Goal: Use online tool/utility: Utilize a website feature to perform a specific function

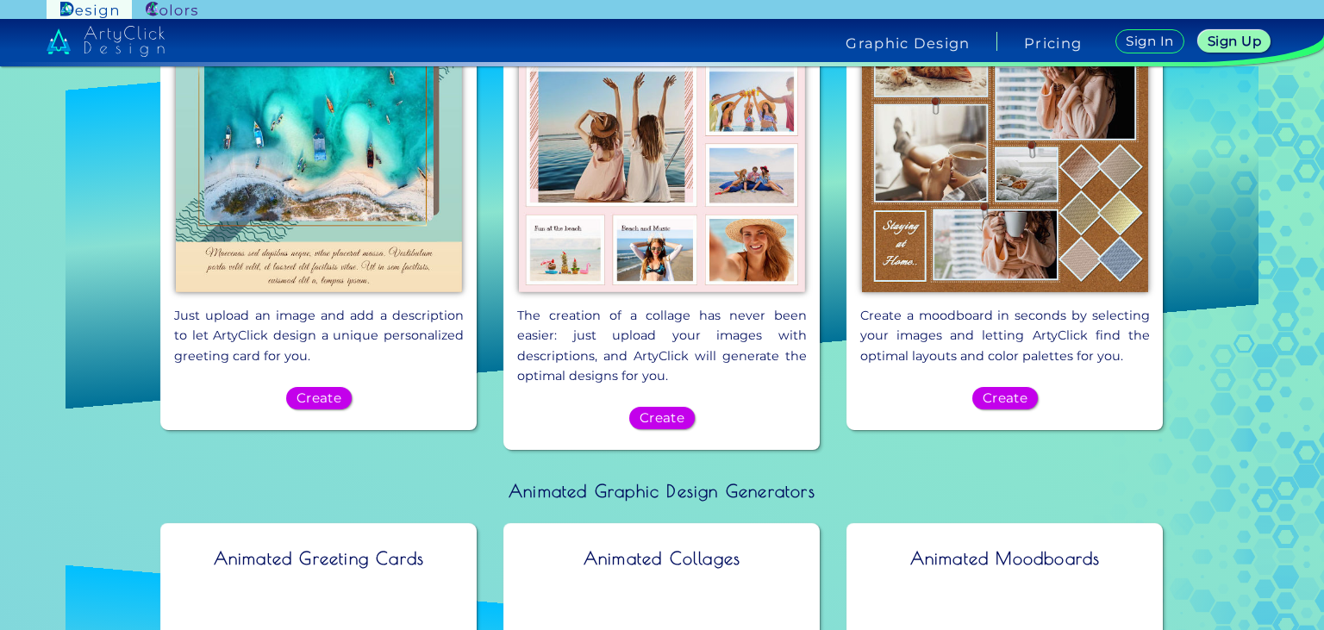
scroll to position [1062, 0]
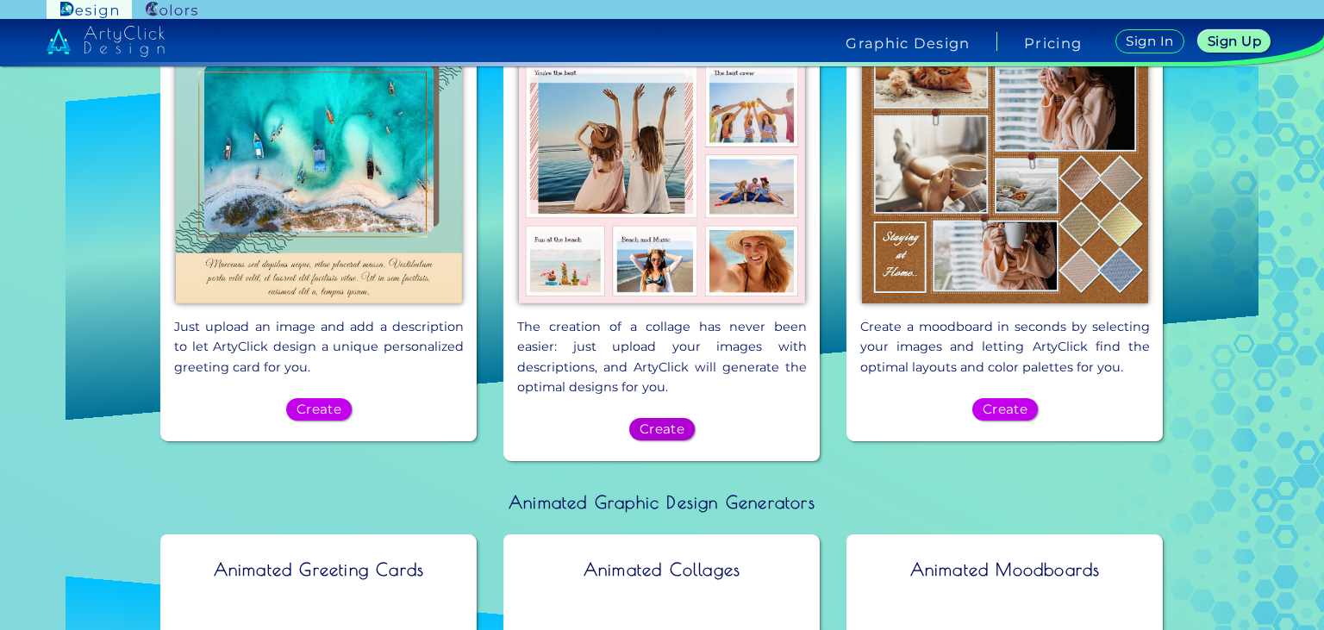
click at [667, 422] on h5 "Create" at bounding box center [662, 429] width 47 height 14
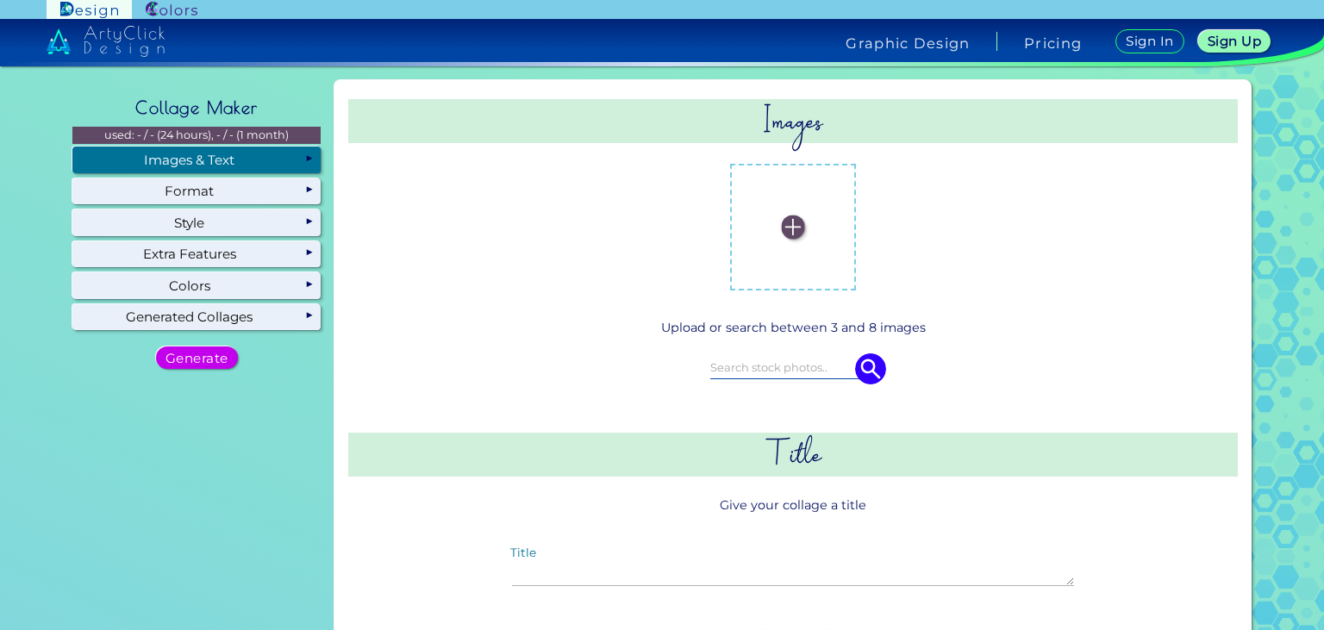
click at [185, 154] on div "Images & Text" at bounding box center [196, 160] width 248 height 26
click at [208, 153] on div "Images & Text" at bounding box center [196, 160] width 248 height 26
click at [793, 226] on img at bounding box center [793, 226] width 23 height 23
click at [0, 0] on input "file" at bounding box center [0, 0] width 0 height 0
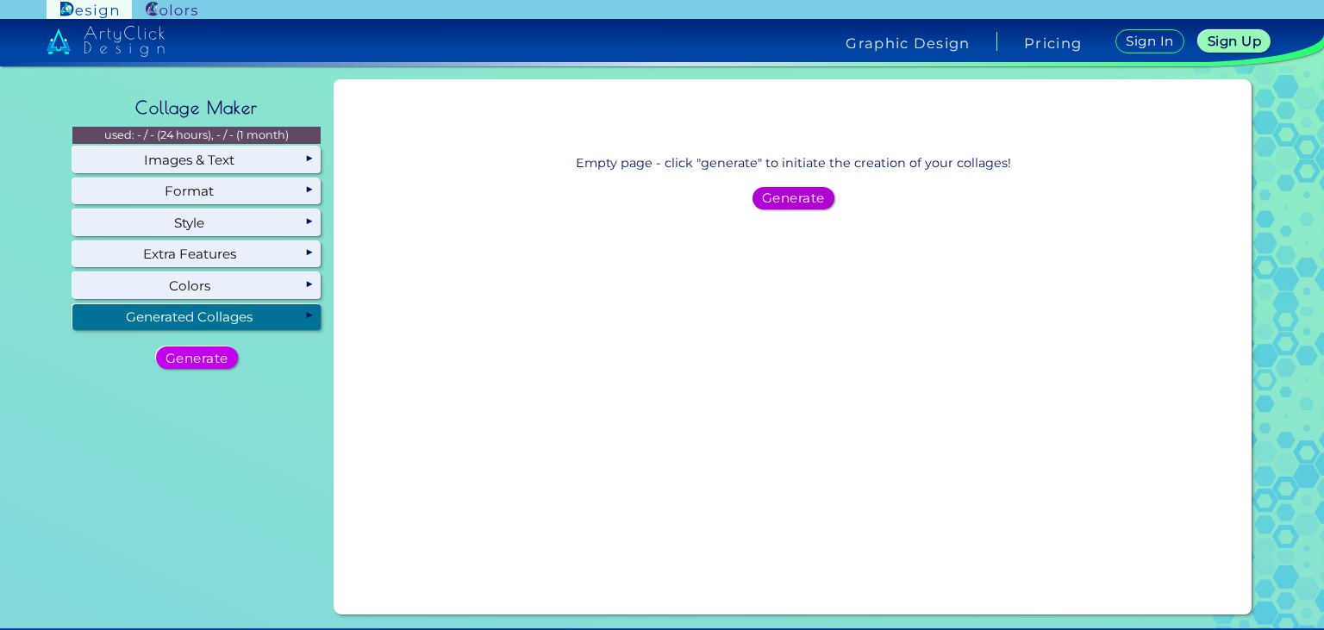
click at [805, 196] on h5 "Generate" at bounding box center [793, 198] width 66 height 14
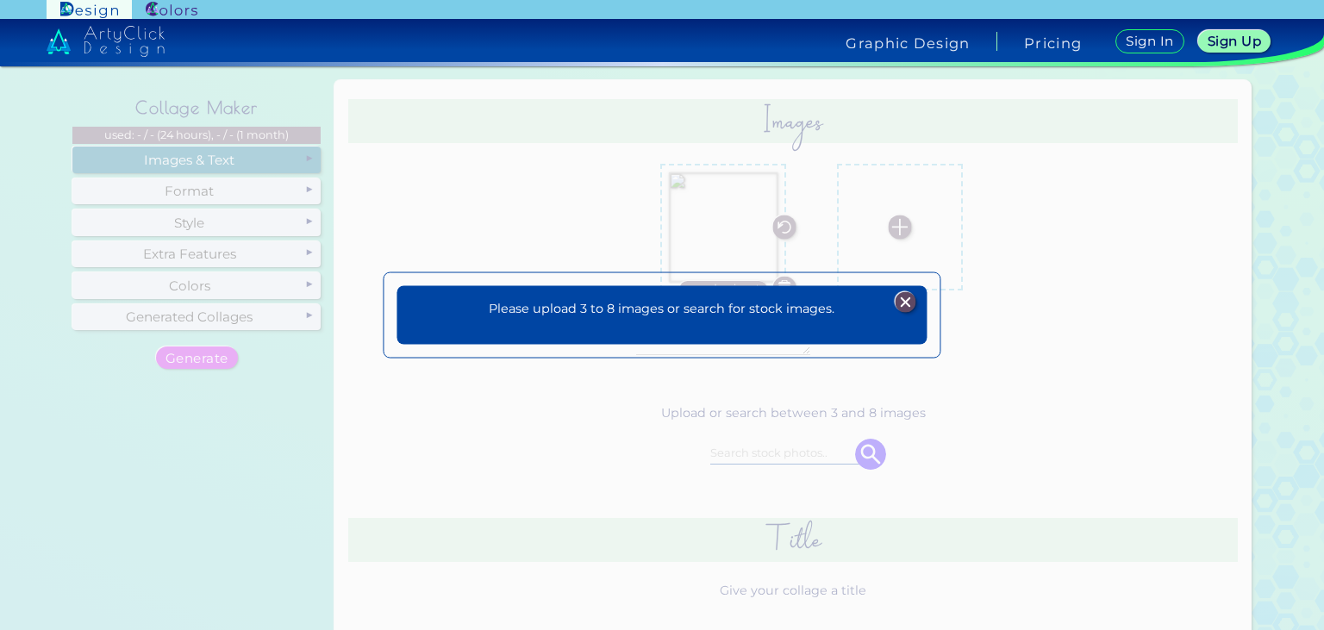
click at [903, 309] on img at bounding box center [905, 302] width 21 height 21
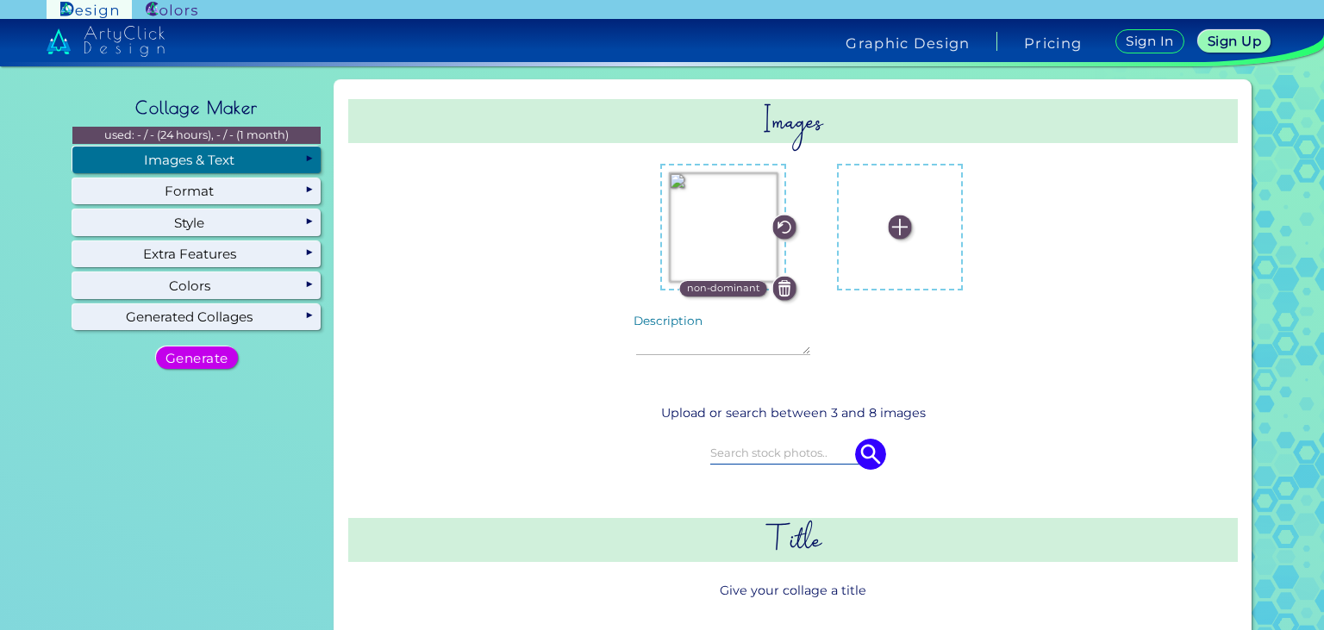
click at [842, 418] on p "Upload or search between 3 and 8 images" at bounding box center [793, 413] width 876 height 20
click at [839, 414] on p "Upload or search between 3 and 8 images" at bounding box center [793, 413] width 876 height 20
click at [864, 417] on p "Upload or search between 3 and 8 images" at bounding box center [793, 413] width 876 height 20
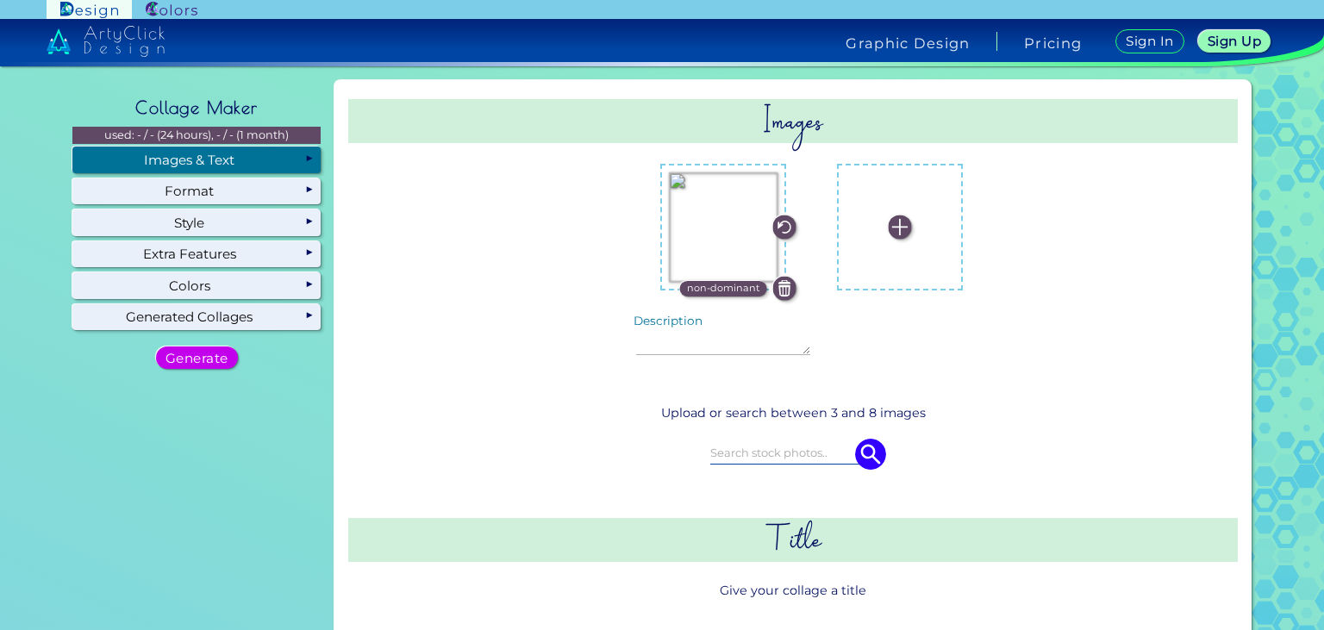
click at [788, 225] on img at bounding box center [784, 226] width 23 height 23
click at [788, 226] on img at bounding box center [784, 226] width 23 height 23
click at [737, 288] on p "non-dominant" at bounding box center [723, 289] width 73 height 16
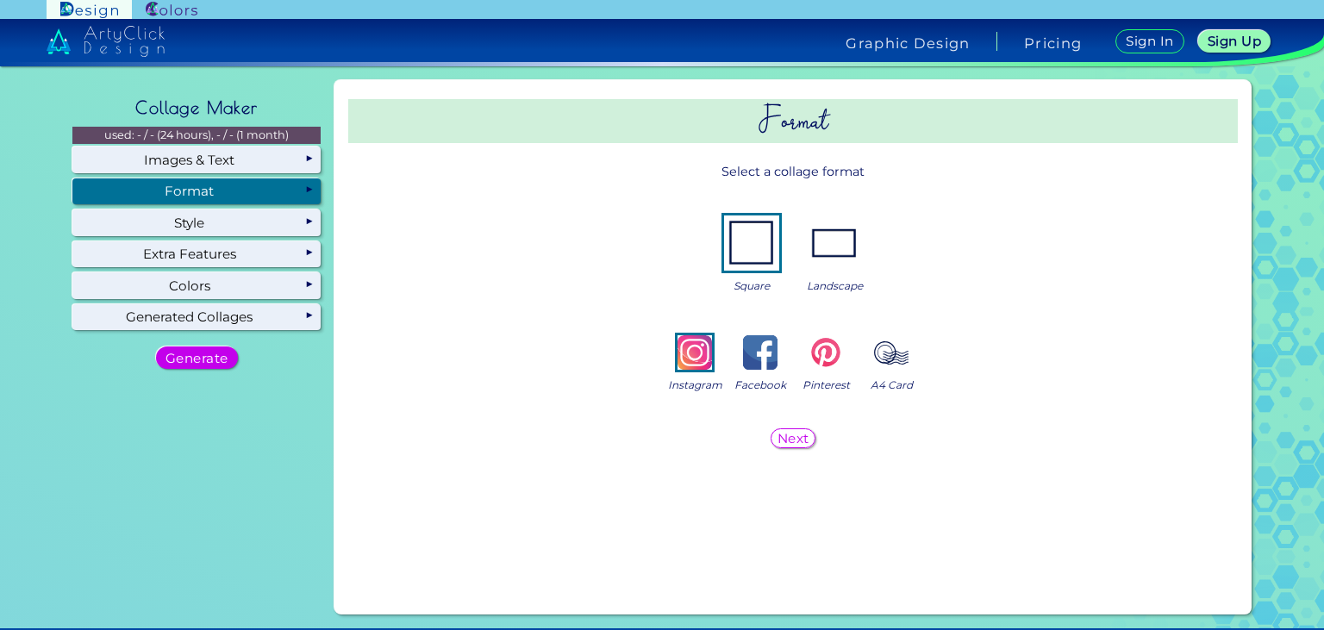
click at [215, 193] on div "Format" at bounding box center [196, 191] width 248 height 26
click at [844, 242] on img at bounding box center [834, 242] width 55 height 55
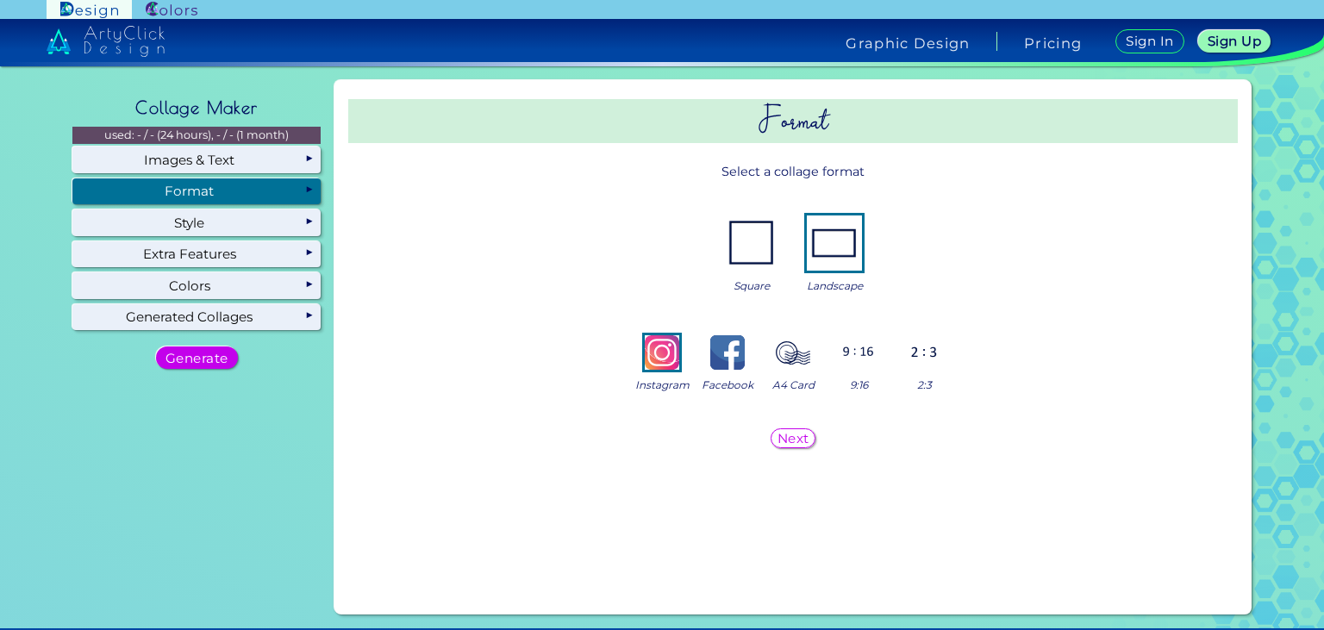
click at [782, 446] on div "Next" at bounding box center [793, 437] width 42 height 19
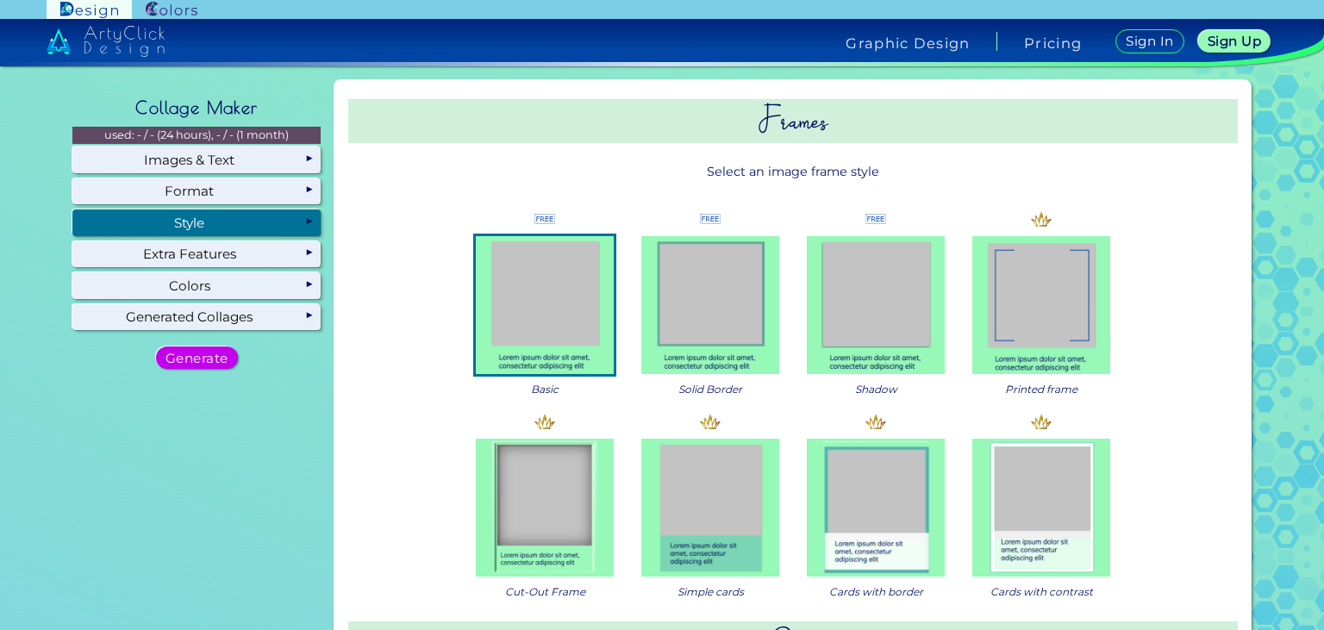
click at [678, 317] on img at bounding box center [710, 305] width 138 height 138
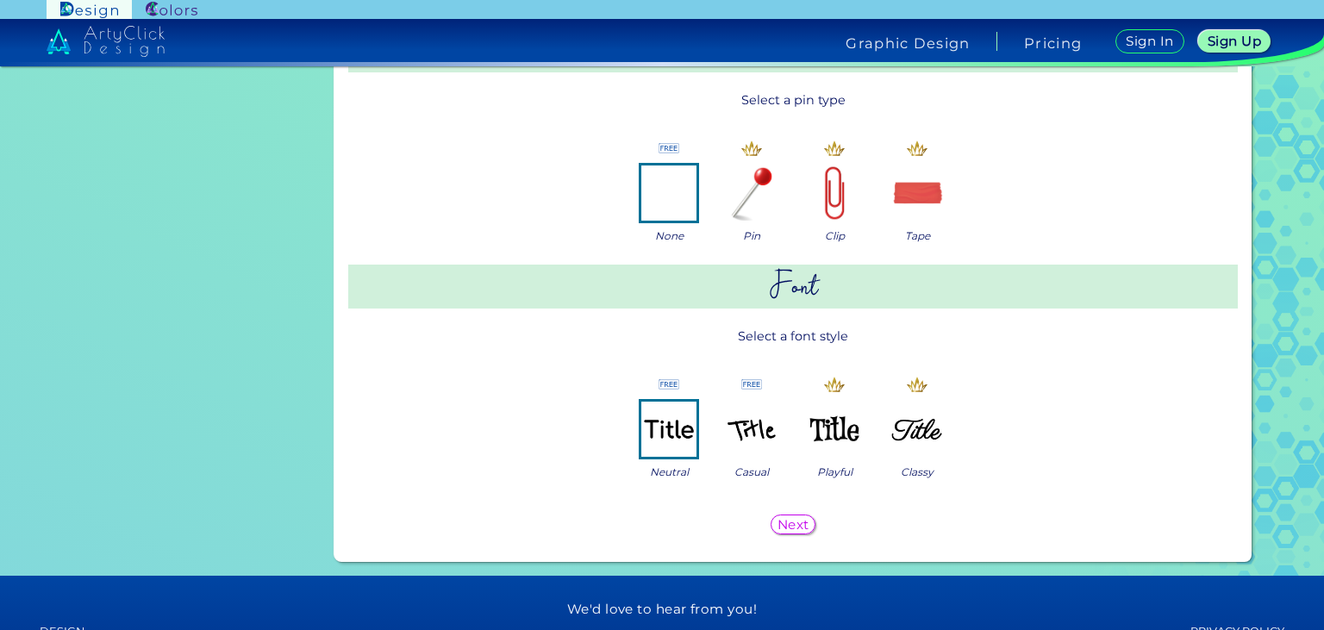
scroll to position [758, 0]
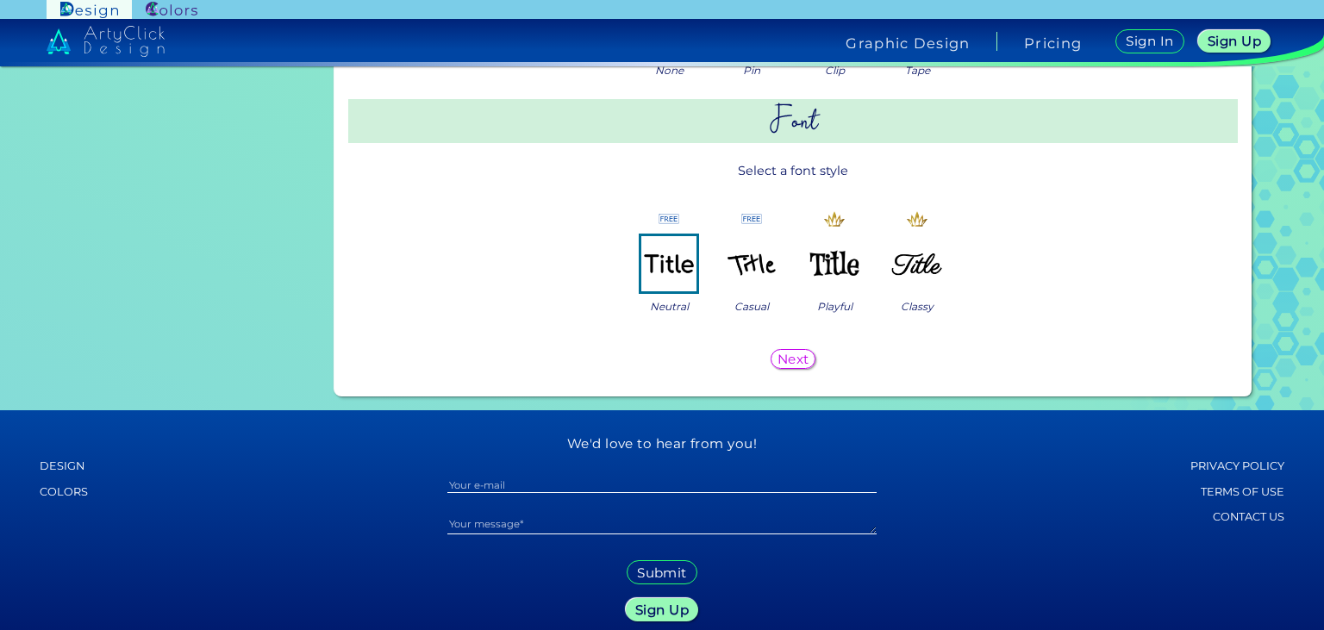
click at [746, 259] on img at bounding box center [751, 263] width 55 height 55
click at [795, 364] on h5 "Next" at bounding box center [792, 359] width 29 height 12
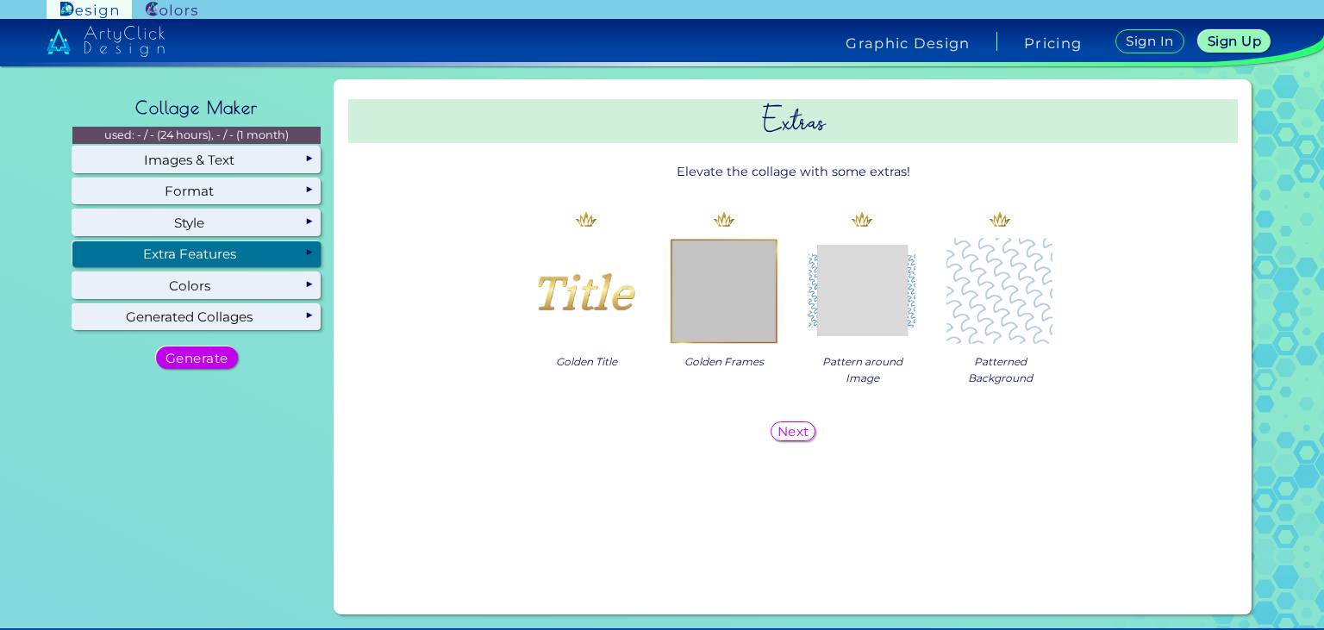
click at [579, 291] on img at bounding box center [586, 291] width 110 height 110
click at [722, 297] on img at bounding box center [724, 291] width 110 height 110
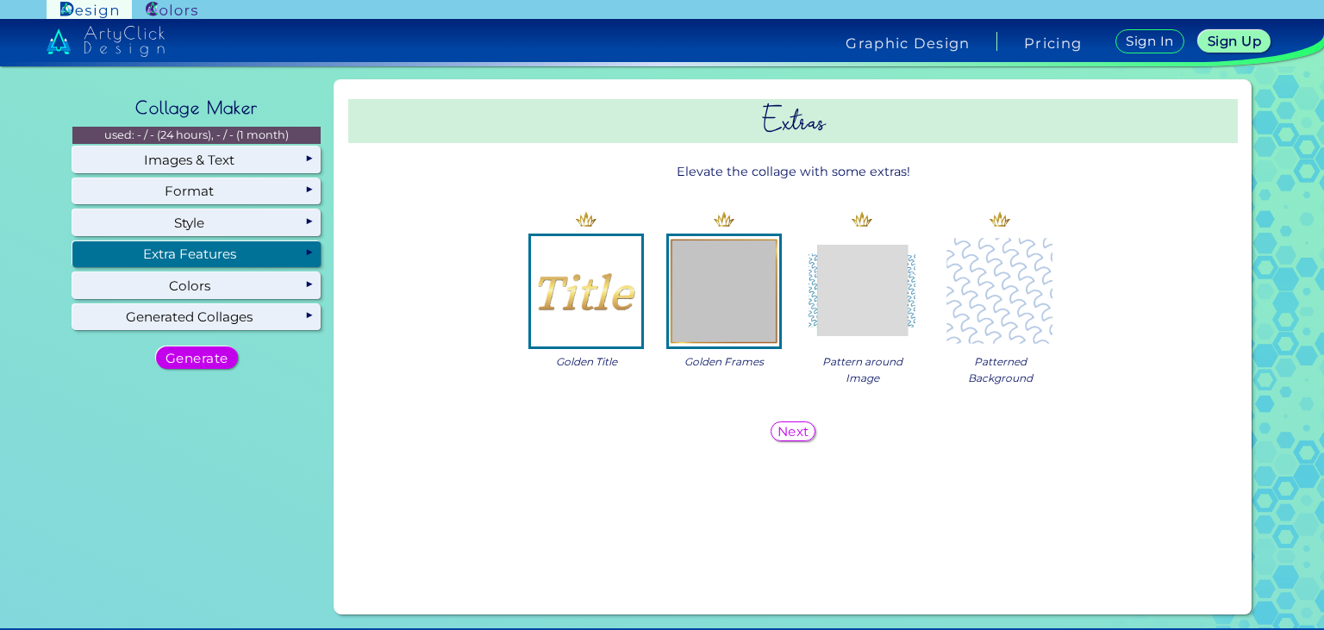
click at [869, 303] on img at bounding box center [862, 291] width 110 height 110
click at [1001, 309] on img at bounding box center [1000, 291] width 110 height 110
click at [821, 295] on img at bounding box center [862, 291] width 110 height 110
click at [1000, 313] on img at bounding box center [1000, 291] width 110 height 110
click at [797, 431] on h5 "Next" at bounding box center [792, 431] width 29 height 12
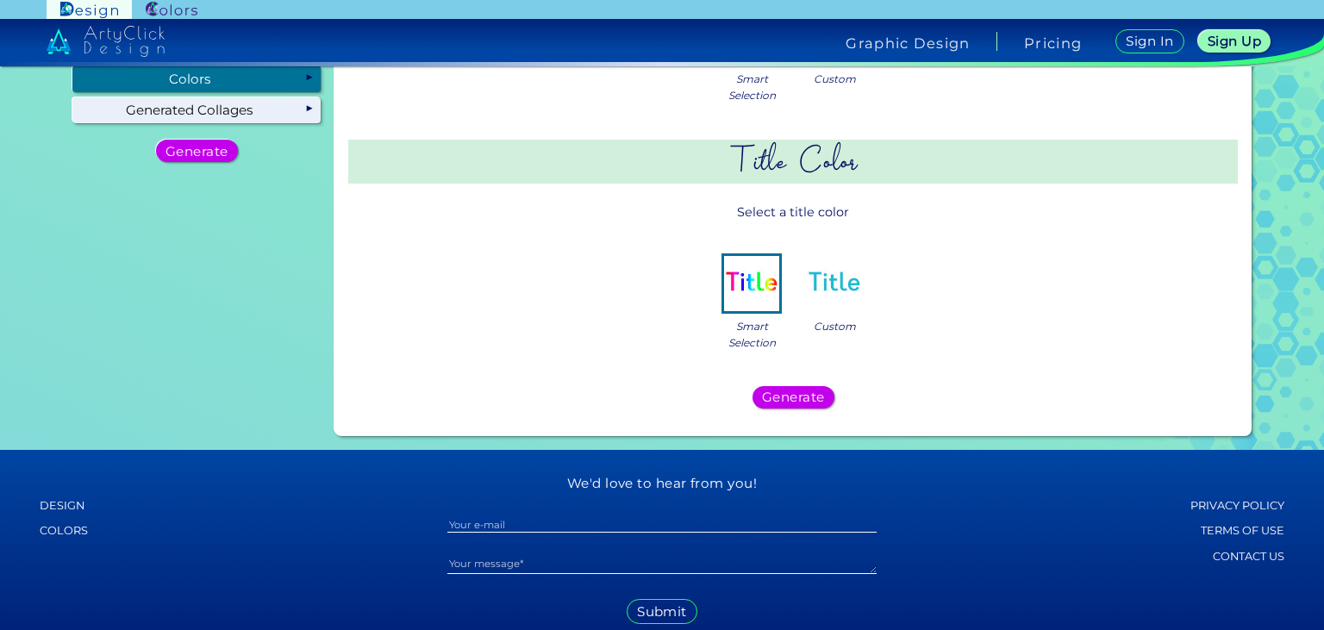
scroll to position [162, 0]
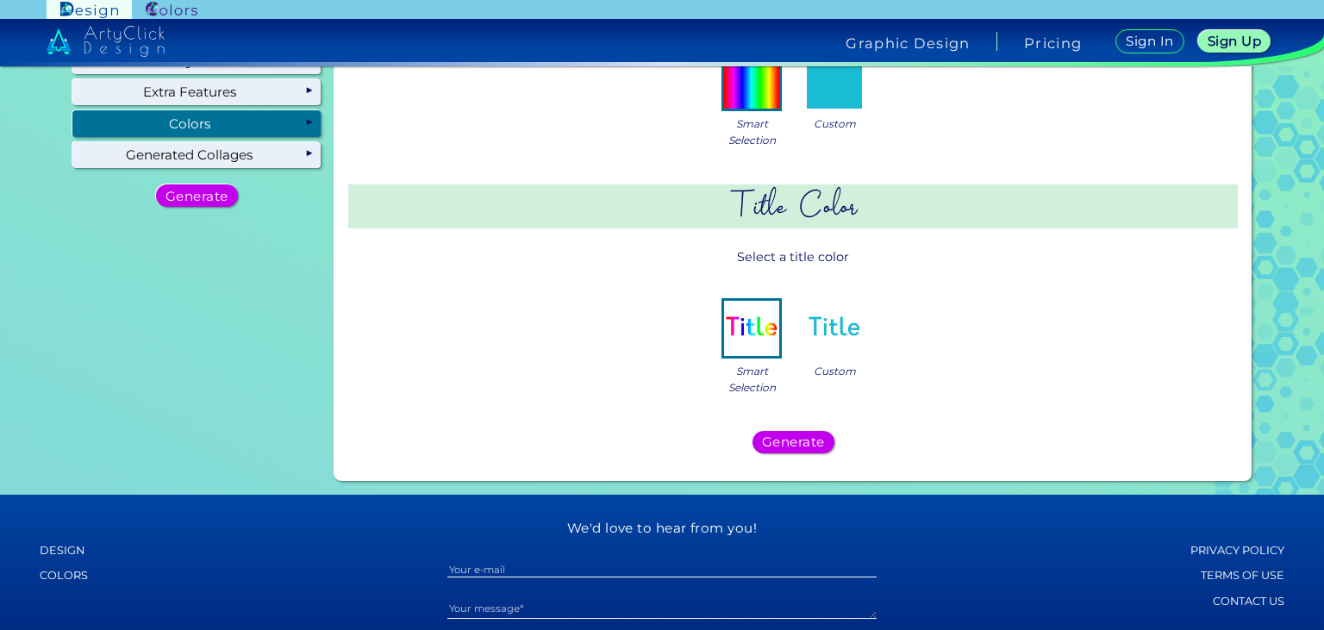
click at [843, 322] on img at bounding box center [834, 328] width 55 height 55
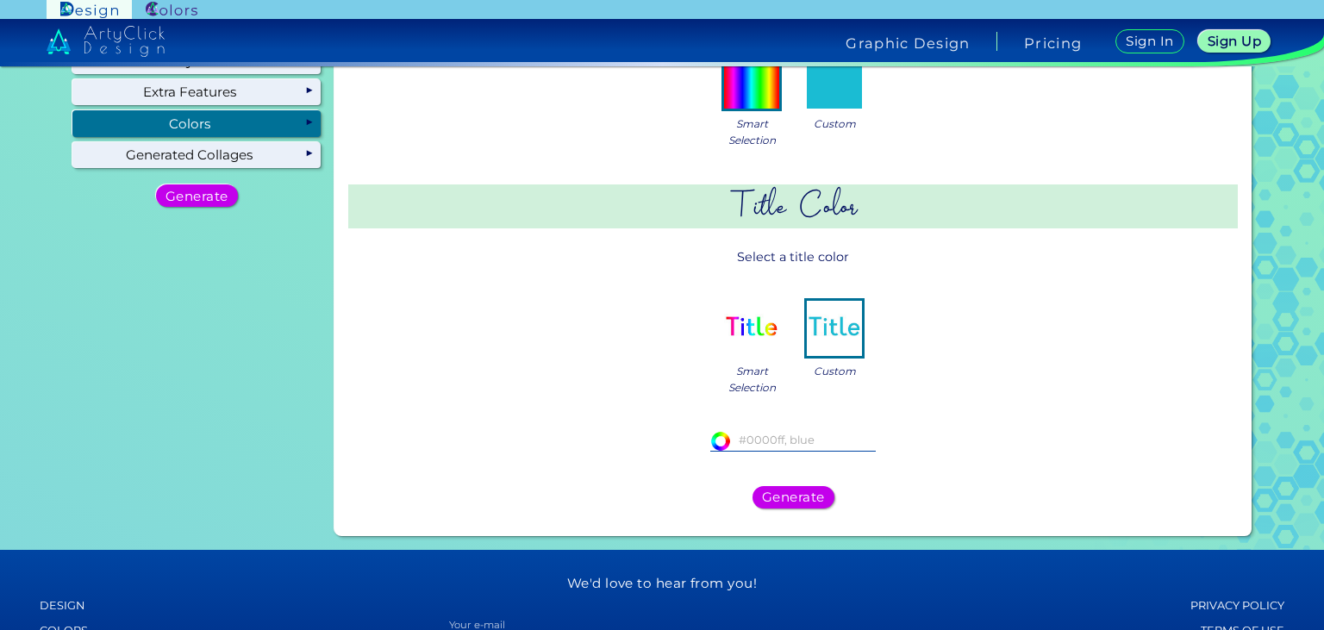
click at [759, 335] on img at bounding box center [751, 328] width 55 height 55
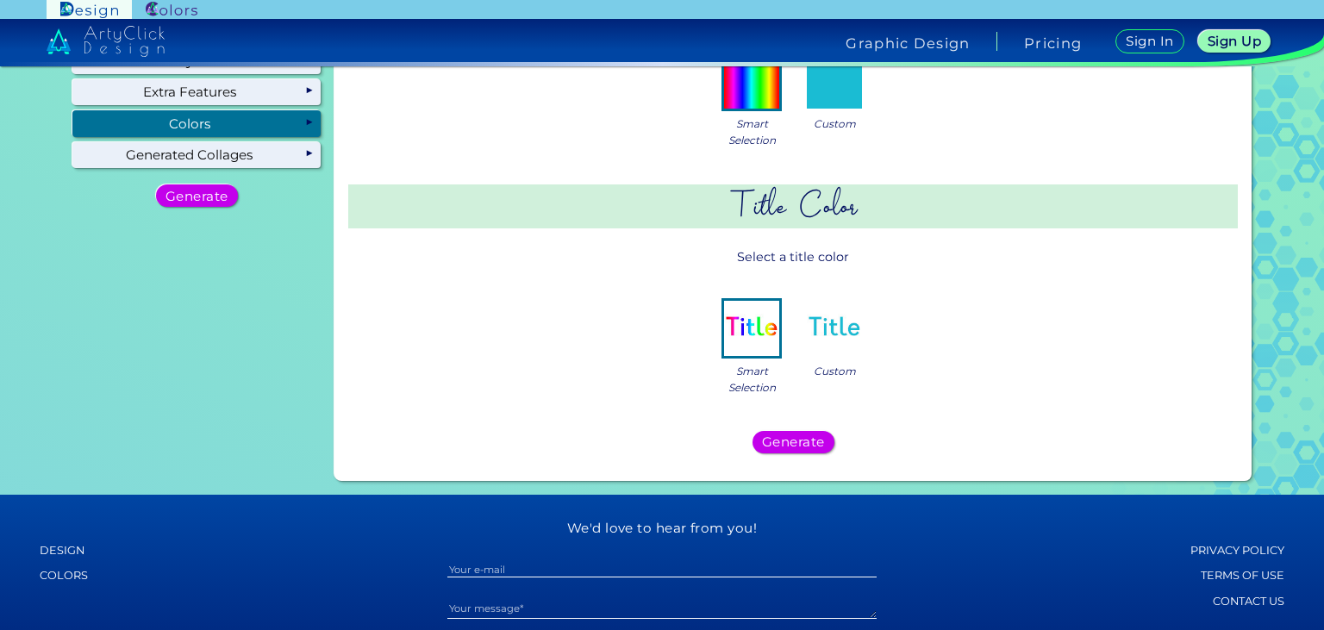
click at [823, 319] on img at bounding box center [834, 328] width 55 height 55
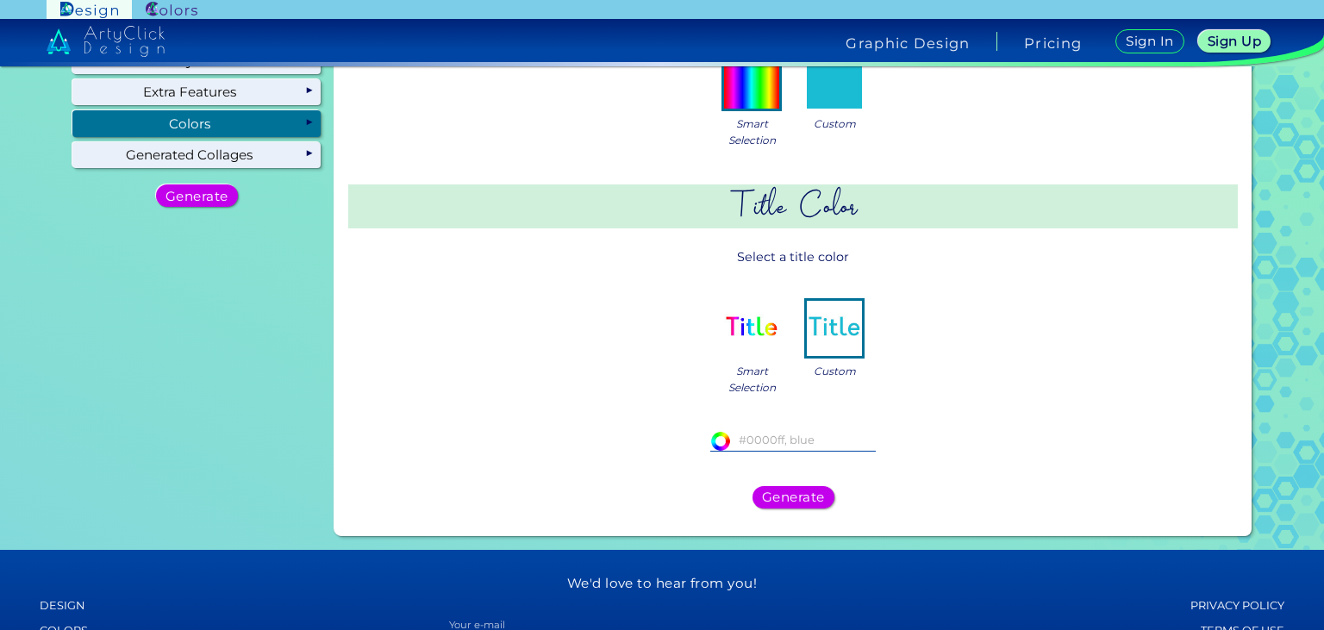
click at [774, 315] on img at bounding box center [751, 328] width 55 height 55
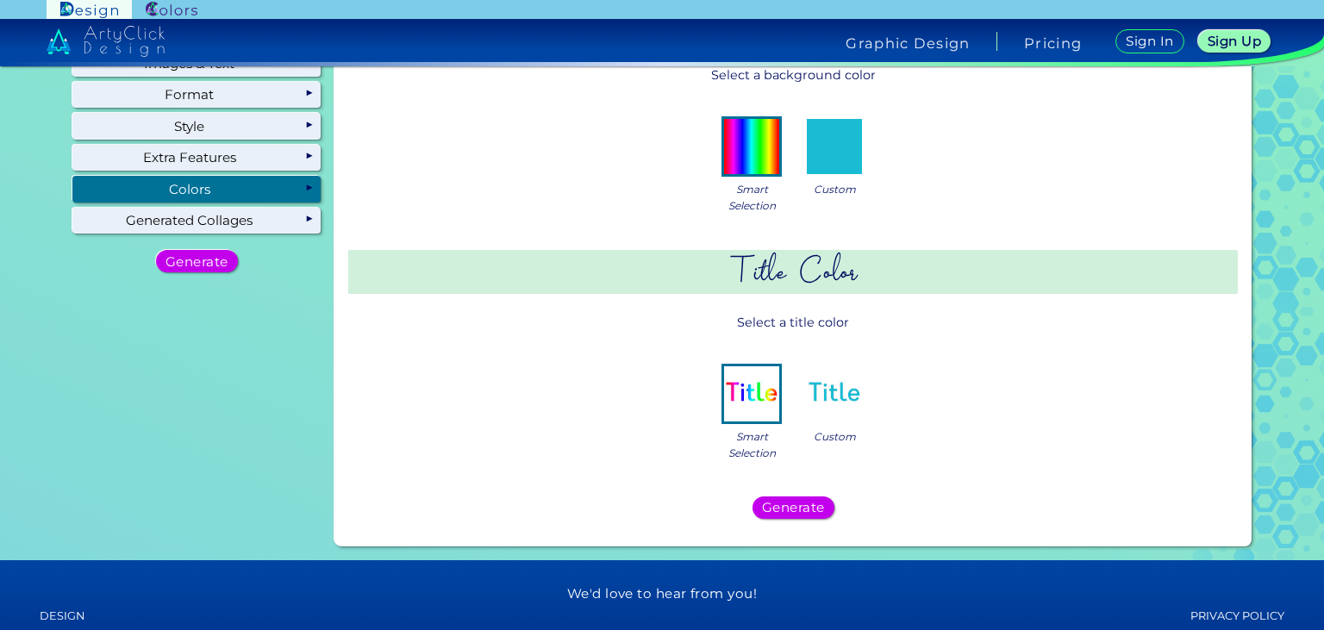
scroll to position [152, 0]
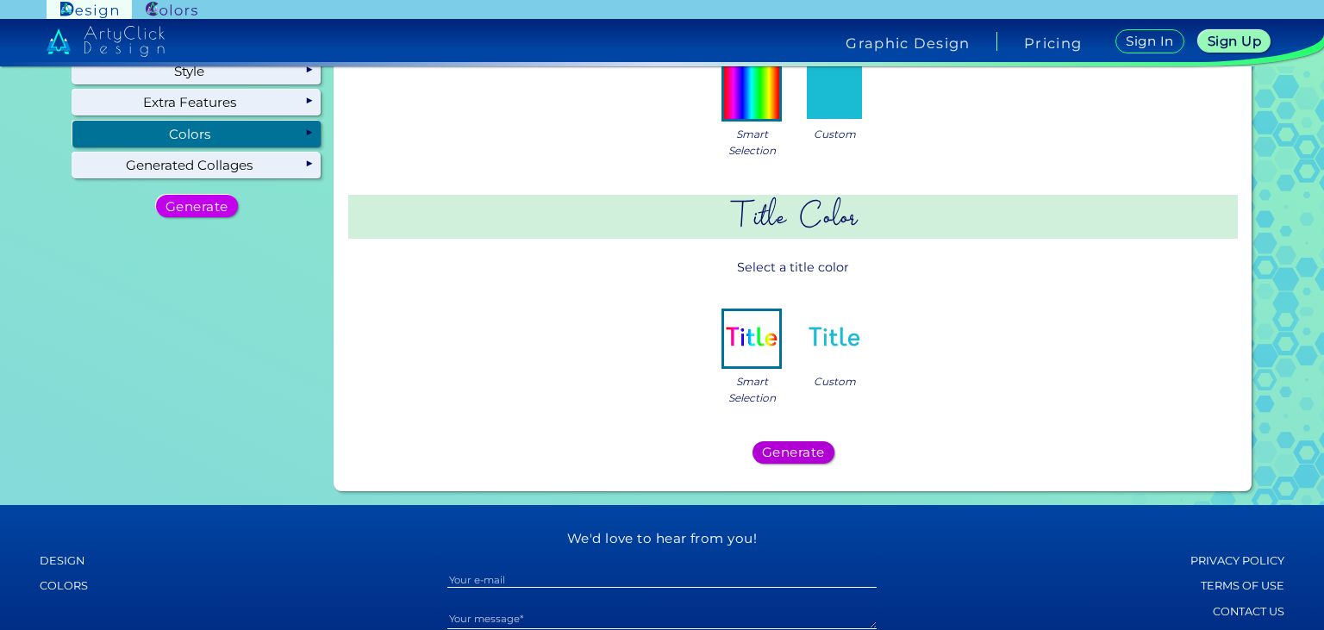
click at [795, 454] on h5 "Generate" at bounding box center [792, 452] width 57 height 12
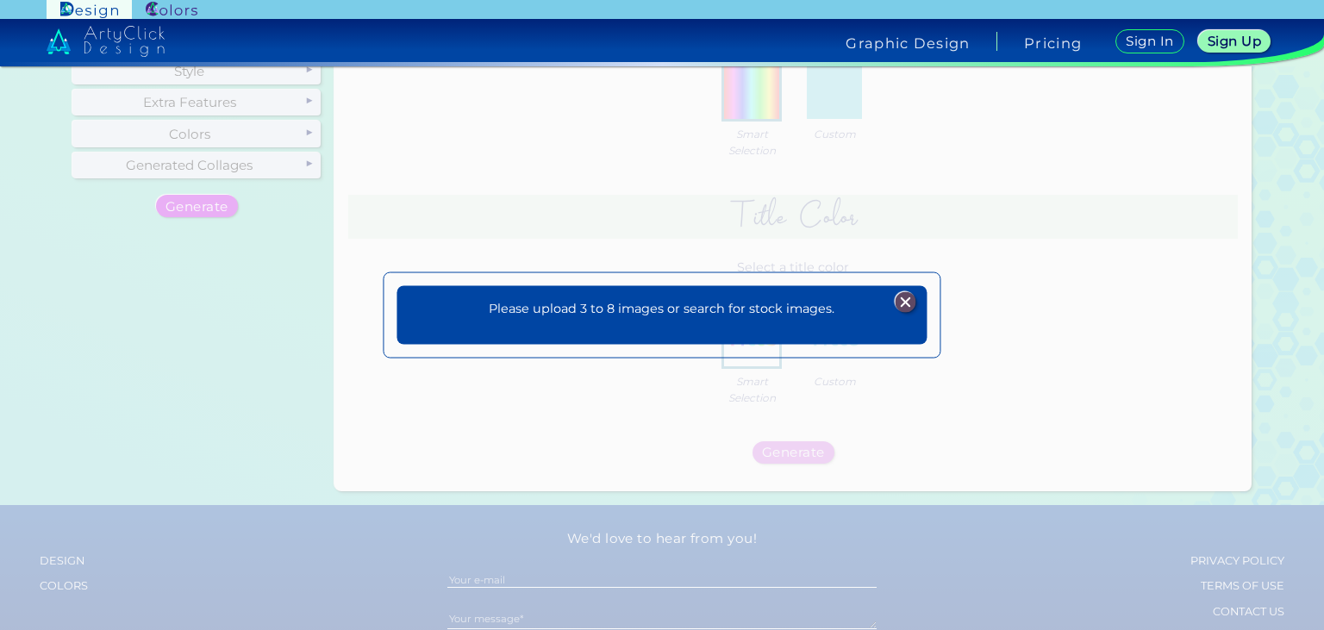
scroll to position [0, 0]
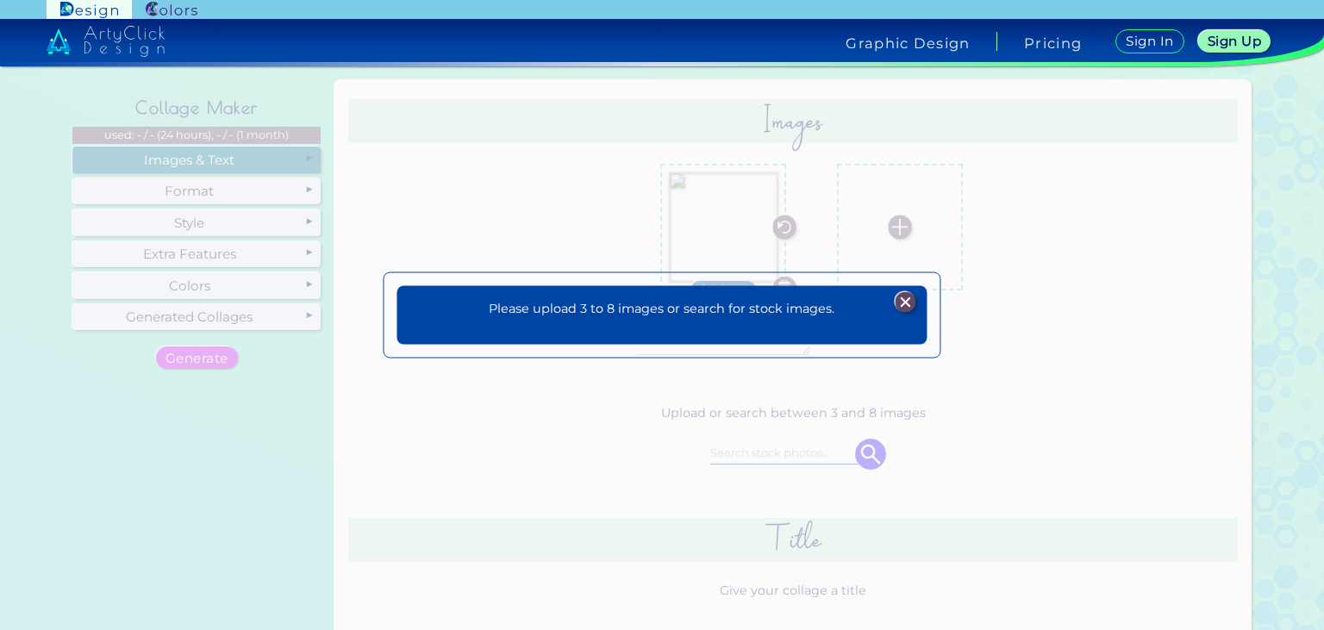
click at [908, 305] on img at bounding box center [905, 302] width 21 height 21
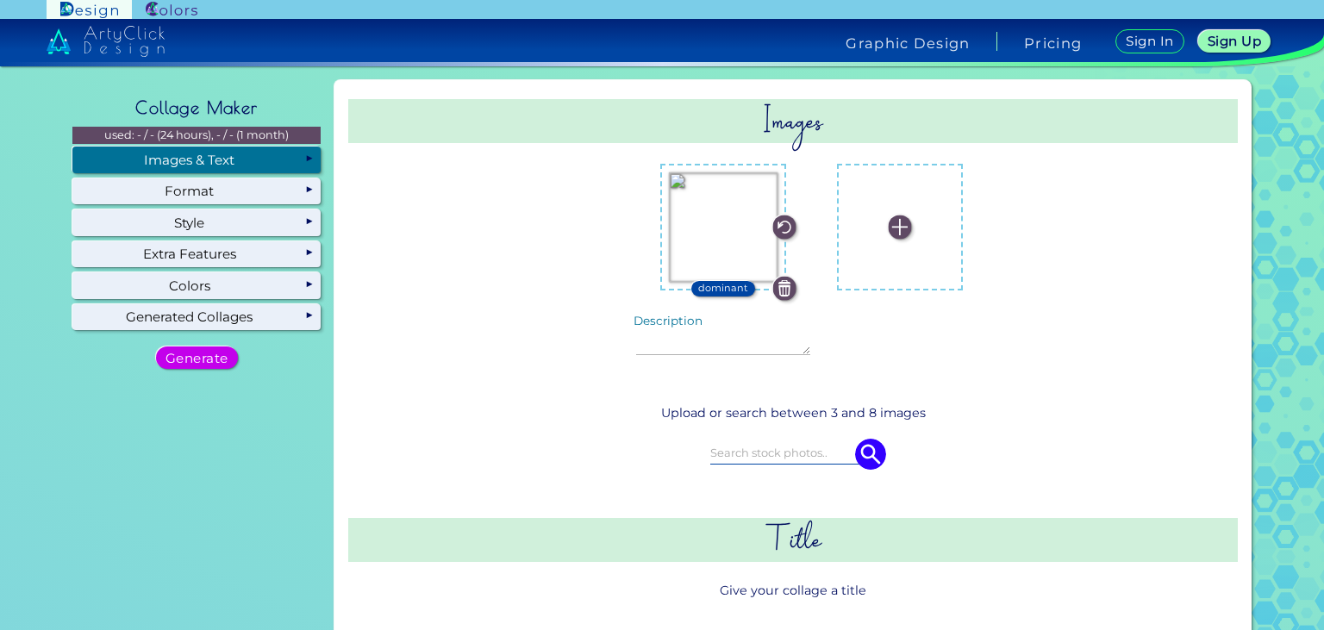
click at [777, 222] on img at bounding box center [784, 226] width 23 height 23
click at [770, 218] on img at bounding box center [723, 226] width 109 height 109
click at [0, 0] on input "file" at bounding box center [0, 0] width 0 height 0
